Goal: Use online tool/utility: Utilize a website feature to perform a specific function

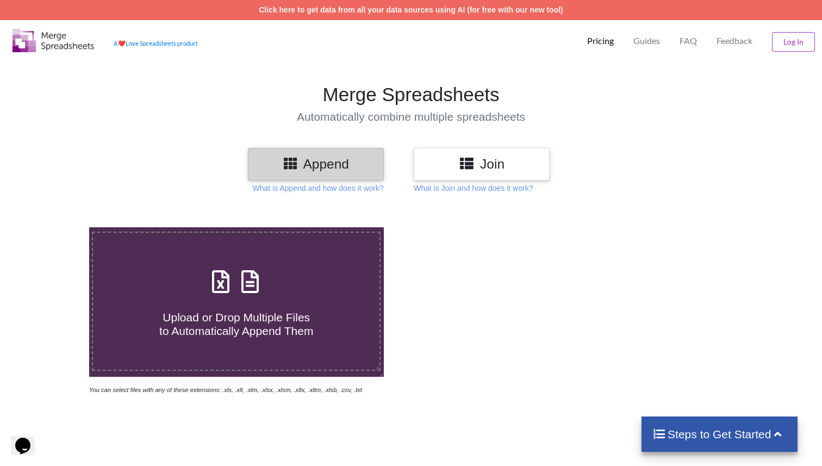
click at [247, 317] on span "Upload or Drop Multiple Files to Automatically Append Them" at bounding box center [236, 324] width 154 height 26
click at [56, 227] on input "Upload or Drop Multiple Files to Automatically Append Them" at bounding box center [56, 227] width 0 height 0
type input "C:\fakepath\Icon component comparison audit.xlsx"
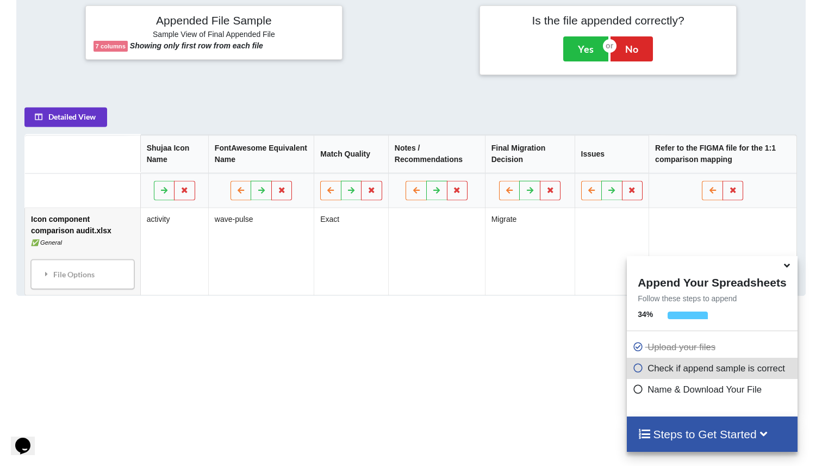
scroll to position [440, 0]
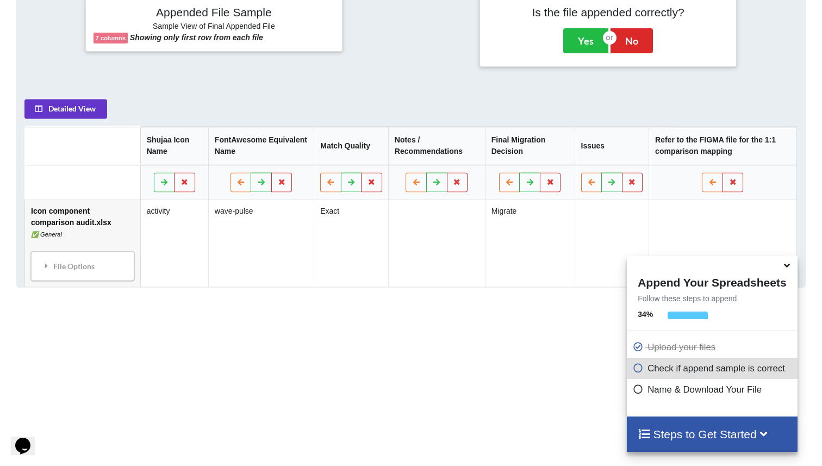
click at [786, 267] on icon at bounding box center [787, 264] width 11 height 10
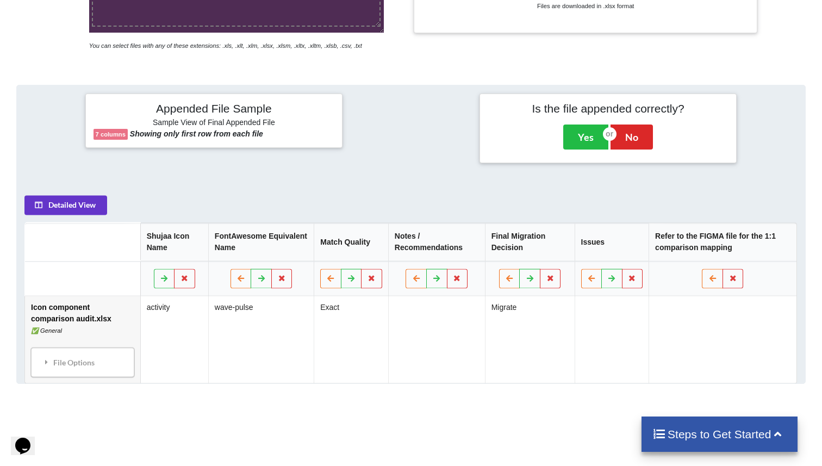
scroll to position [338, 0]
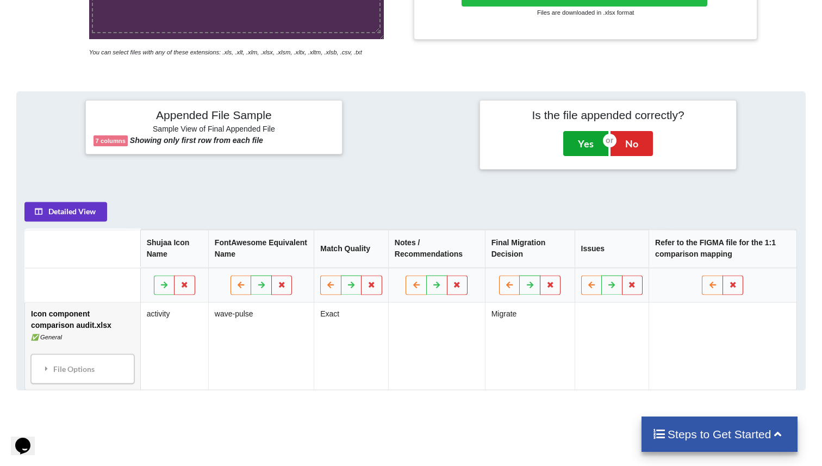
click at [577, 156] on button "Yes" at bounding box center [585, 143] width 45 height 25
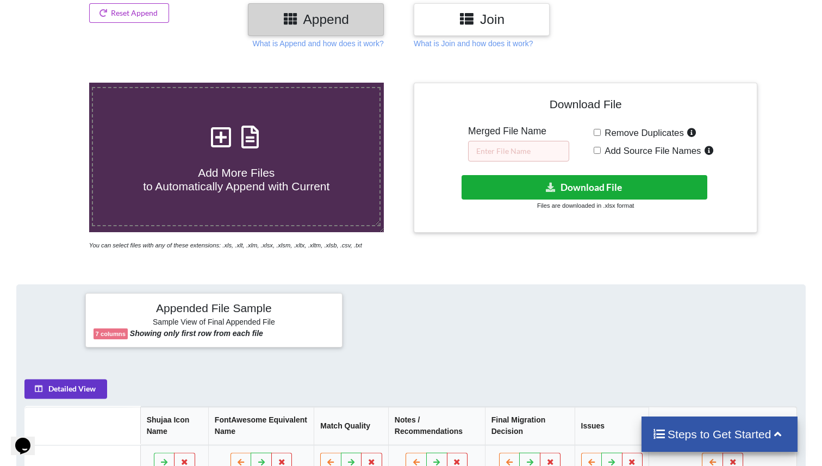
scroll to position [134, 0]
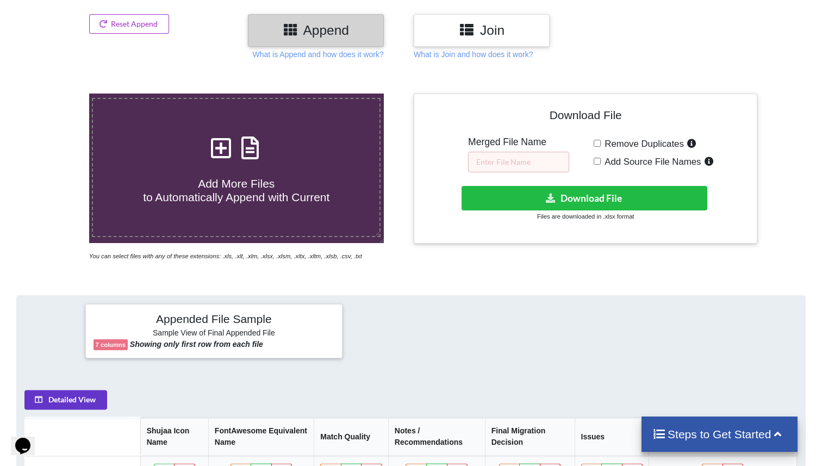
click at [596, 146] on input "Remove Duplicates" at bounding box center [596, 143] width 7 height 7
checkbox input "false"
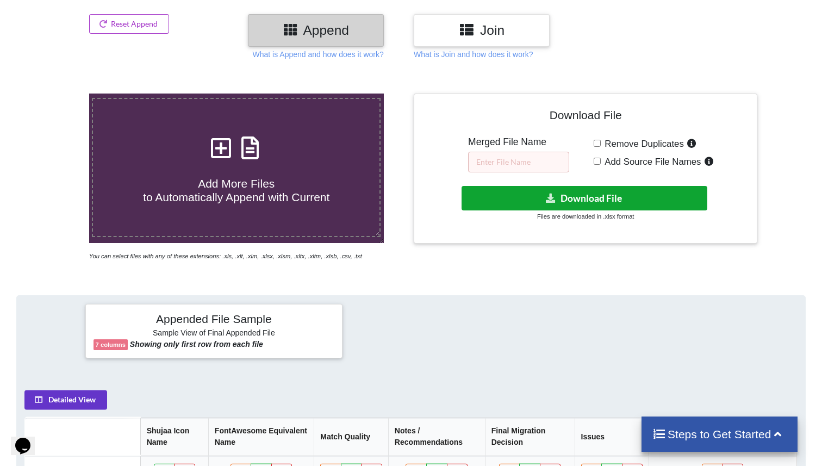
click at [597, 195] on button "Download File" at bounding box center [584, 198] width 246 height 24
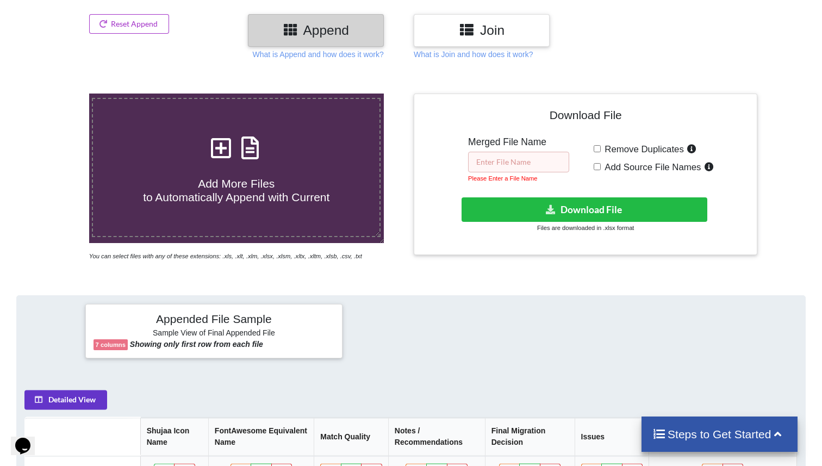
click at [513, 157] on input "text" at bounding box center [518, 162] width 101 height 21
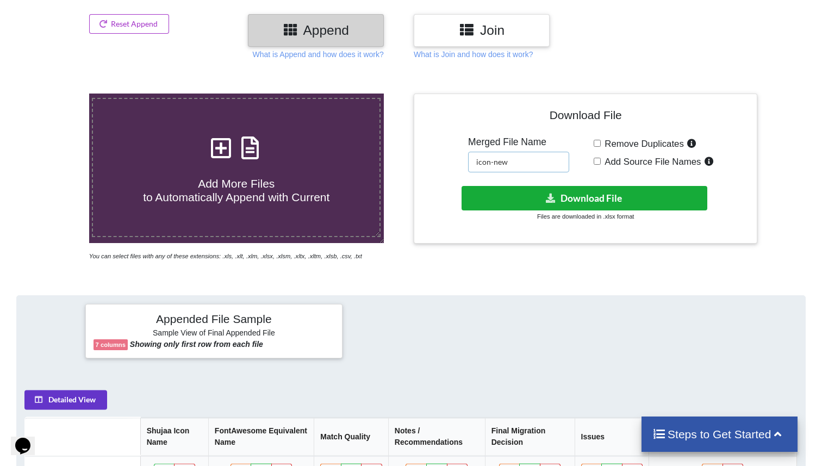
type input "icon-new"
click at [541, 191] on button "Download File" at bounding box center [584, 198] width 246 height 24
